Goal: Task Accomplishment & Management: Manage account settings

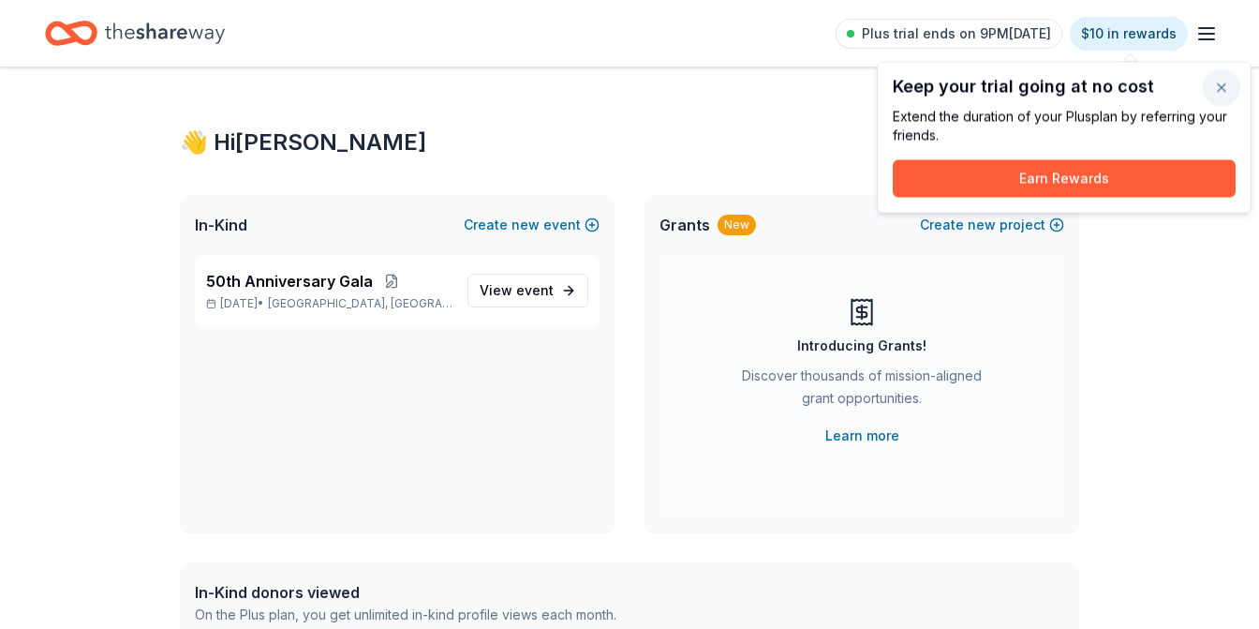
click at [1225, 86] on button "button" at bounding box center [1221, 87] width 37 height 37
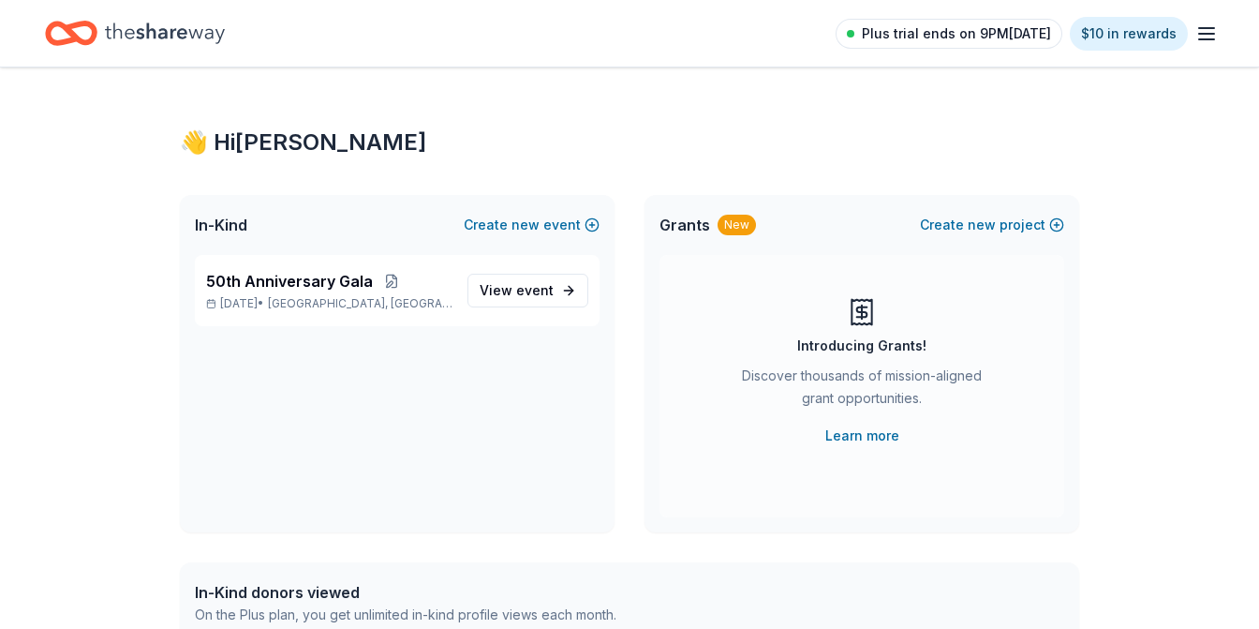
click at [952, 28] on span "Plus trial ends on 9PM[DATE]" at bounding box center [956, 33] width 189 height 22
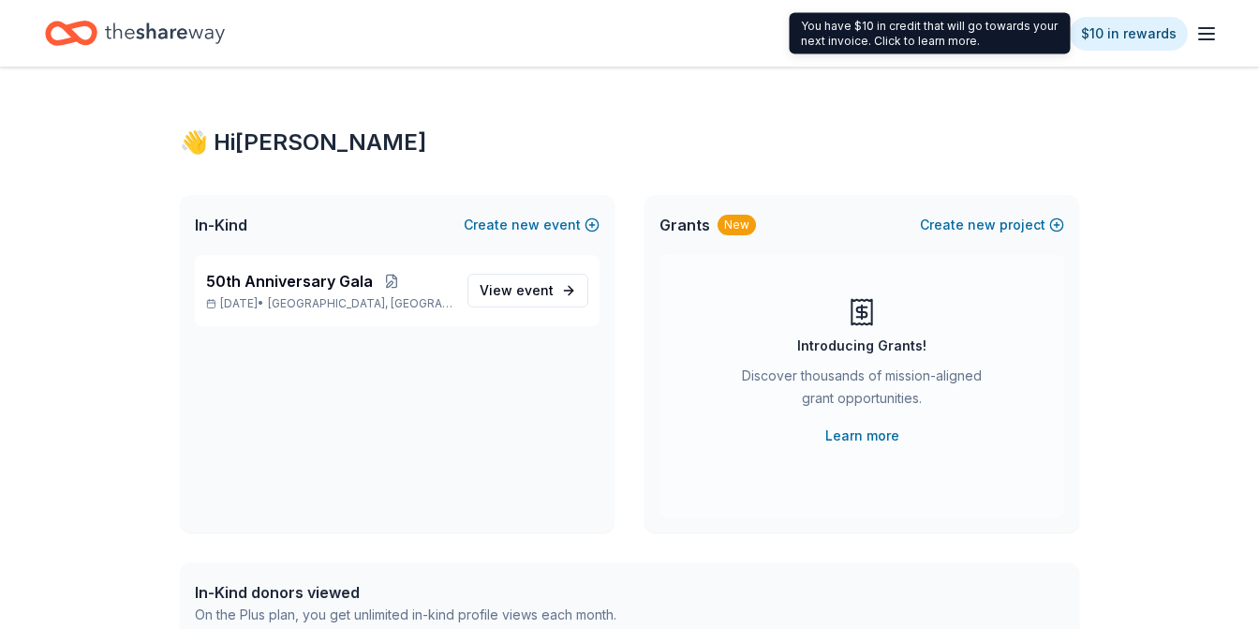
click at [1199, 44] on icon "button" at bounding box center [1206, 33] width 22 height 22
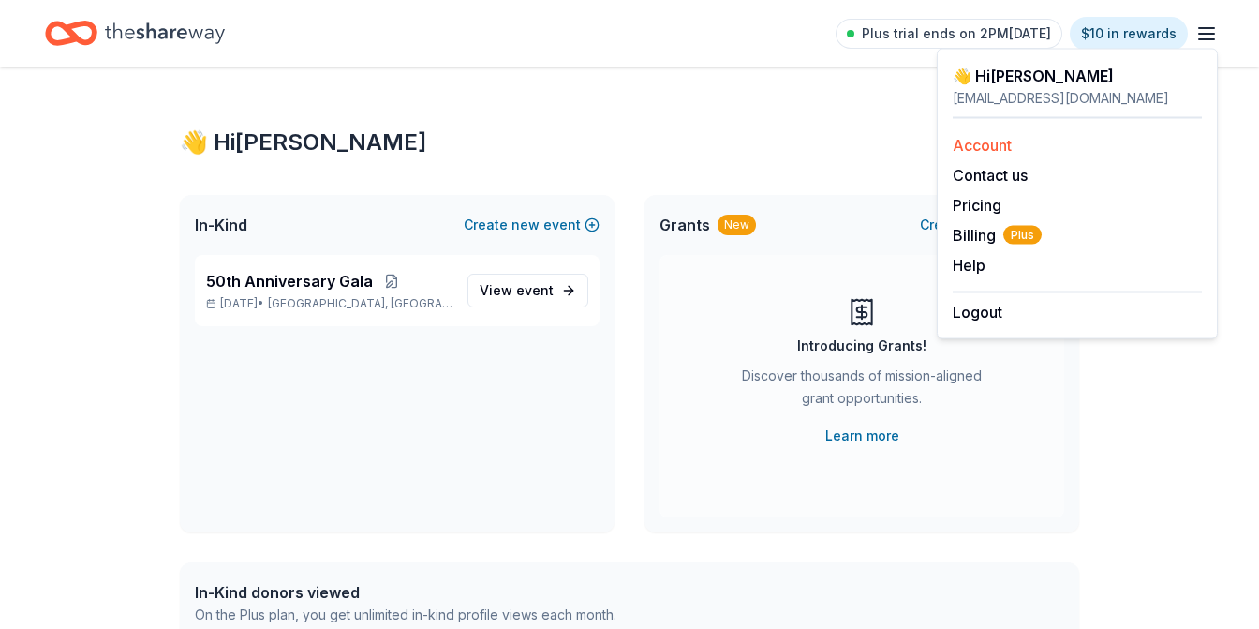
click at [991, 149] on link "Account" at bounding box center [982, 145] width 59 height 19
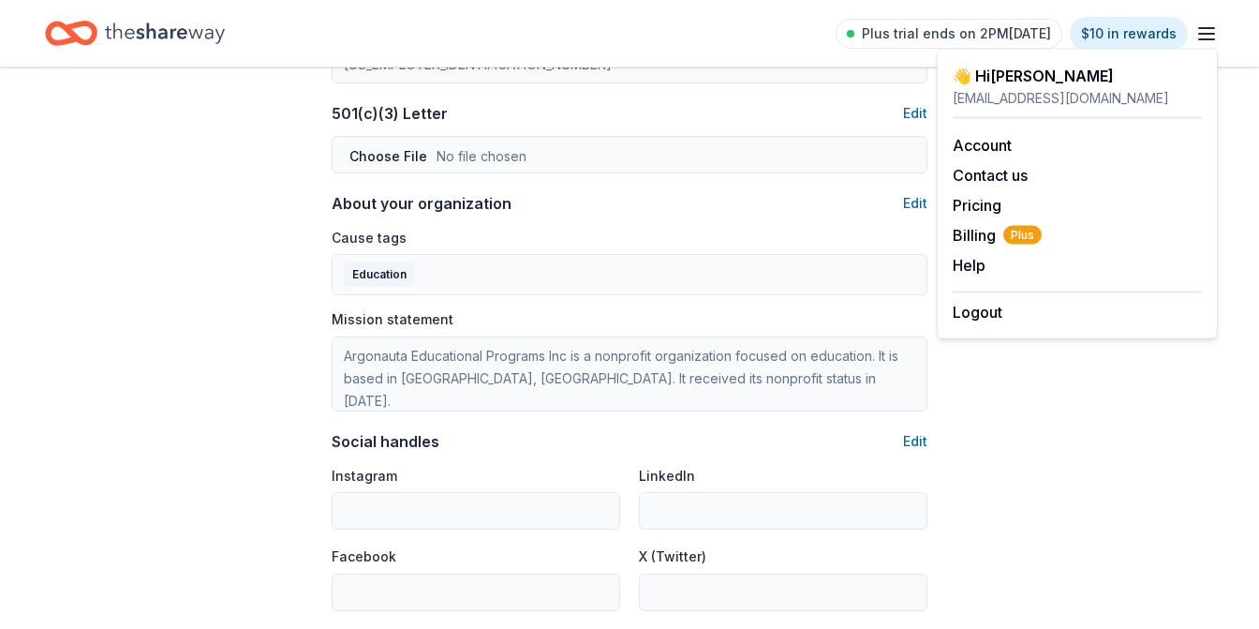
scroll to position [963, 0]
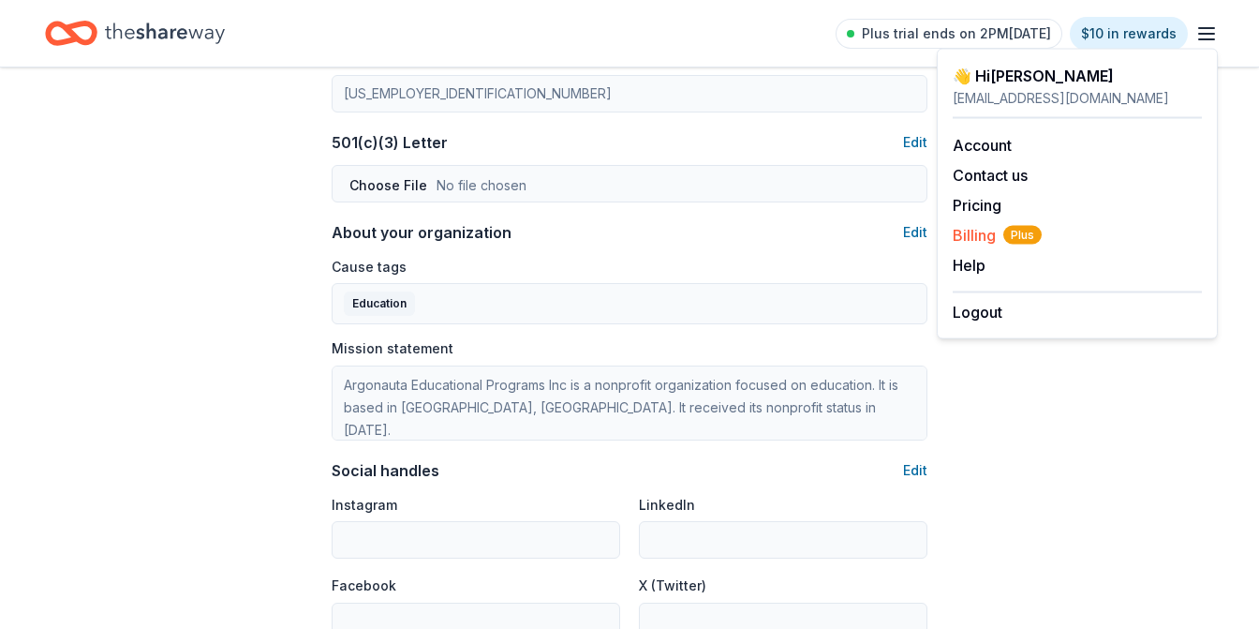
click at [969, 236] on span "Billing Plus" at bounding box center [997, 235] width 89 height 22
